Goal: Task Accomplishment & Management: Manage account settings

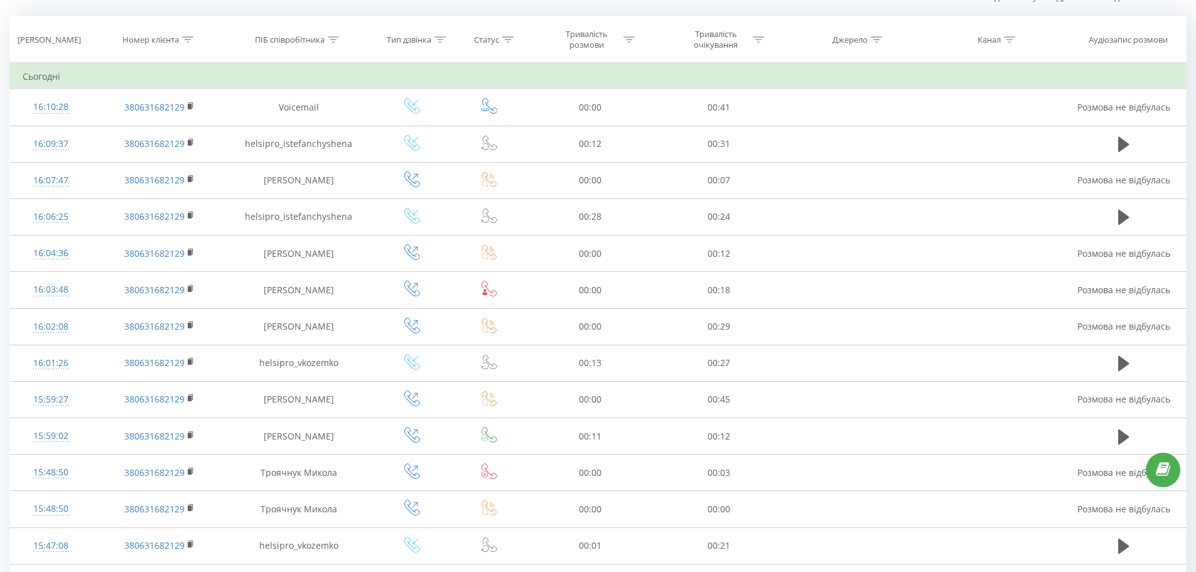
scroll to position [63, 0]
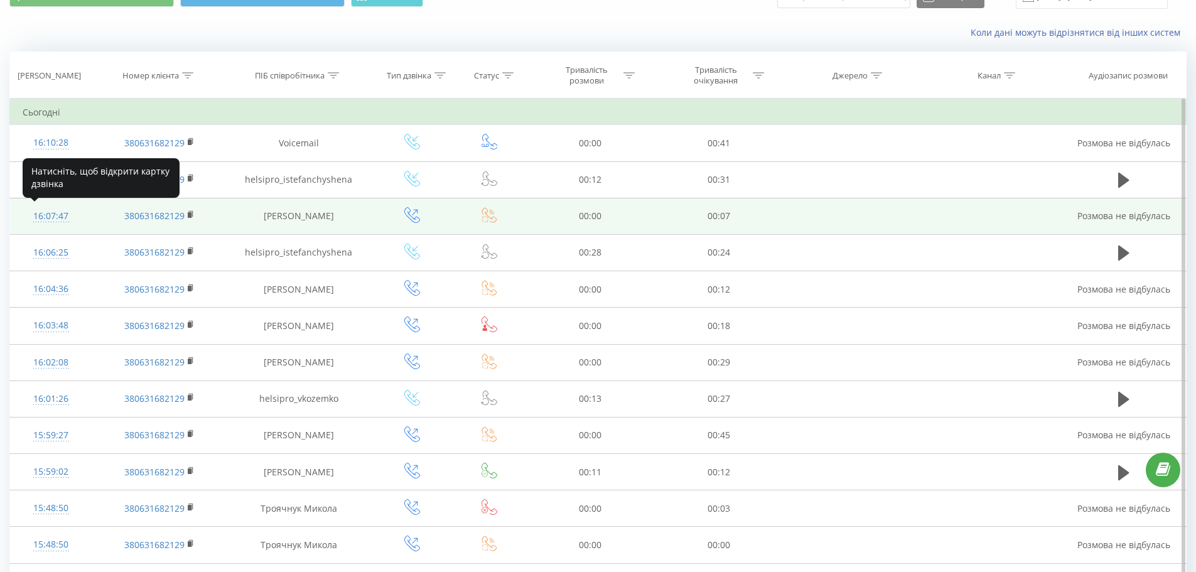
click at [53, 220] on div "16:07:47" at bounding box center [51, 216] width 57 height 24
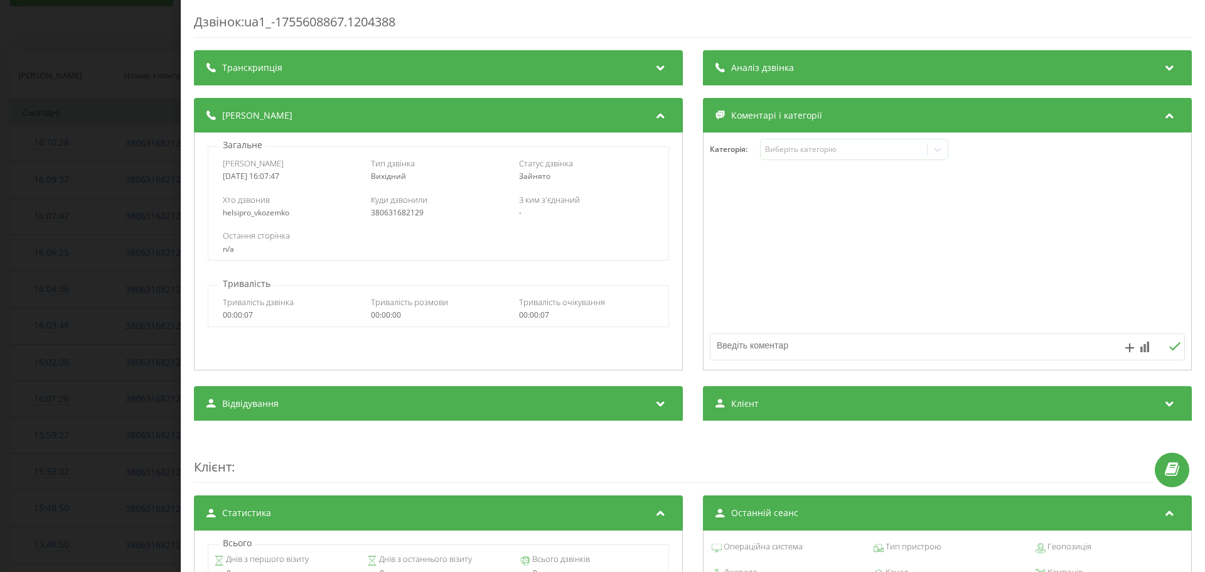
click at [128, 191] on div "Дзвінок : ua1_-1755608867.1204388 Транскрипція Для AI-аналізу майбутніх дзвінкі…" at bounding box center [602, 286] width 1205 height 572
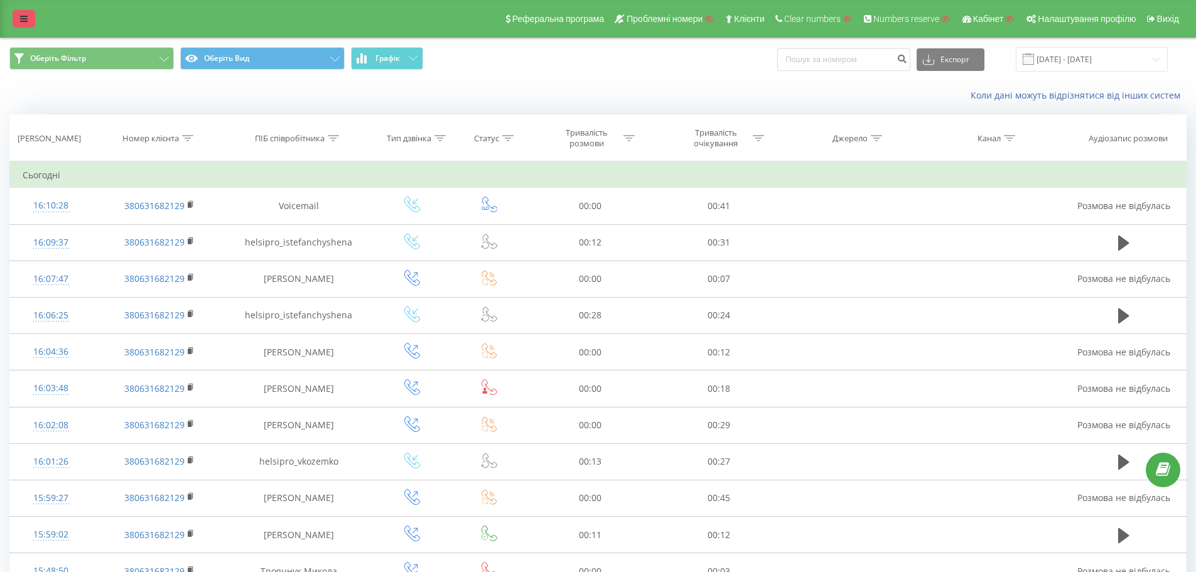
click at [22, 21] on icon at bounding box center [24, 18] width 8 height 9
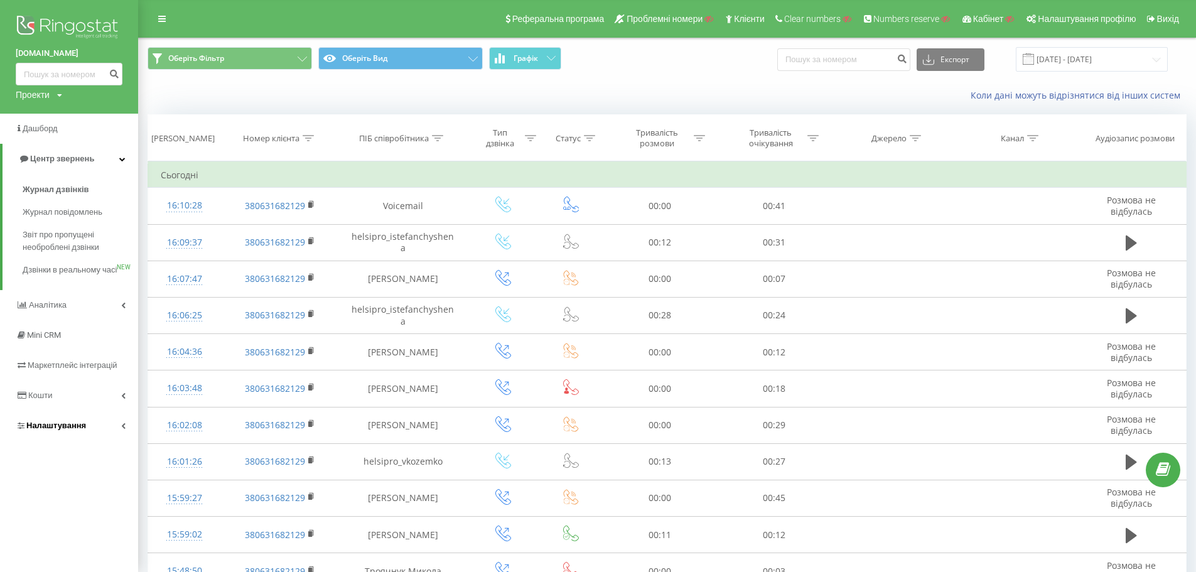
click at [102, 441] on link "Налаштування" at bounding box center [69, 426] width 138 height 30
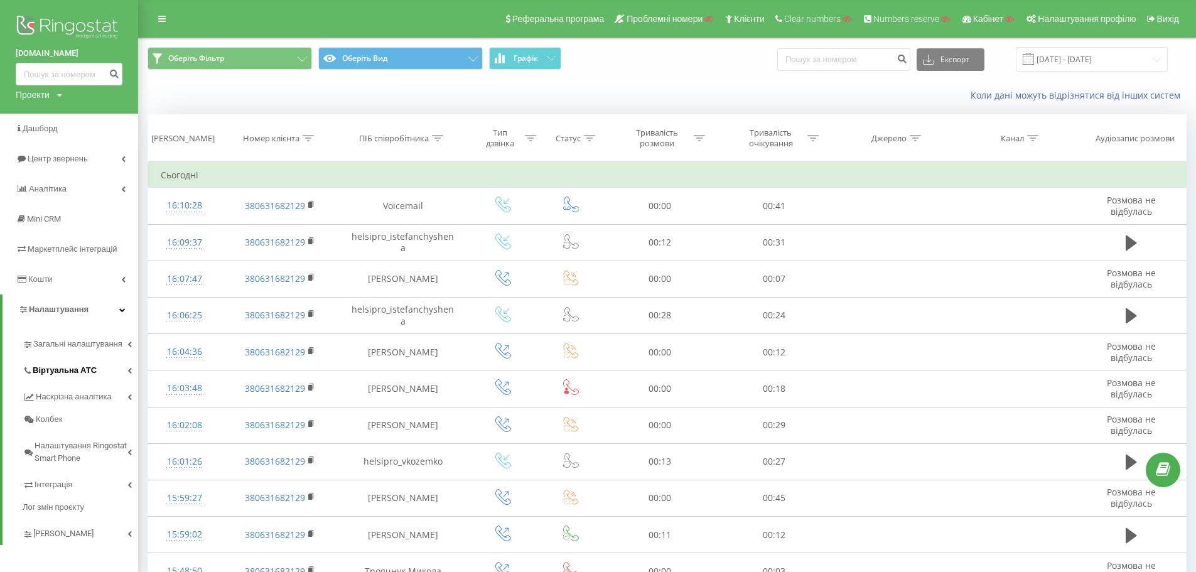
click at [103, 373] on link "Віртуальна АТС" at bounding box center [81, 368] width 116 height 26
